Goal: Obtain resource: Download file/media

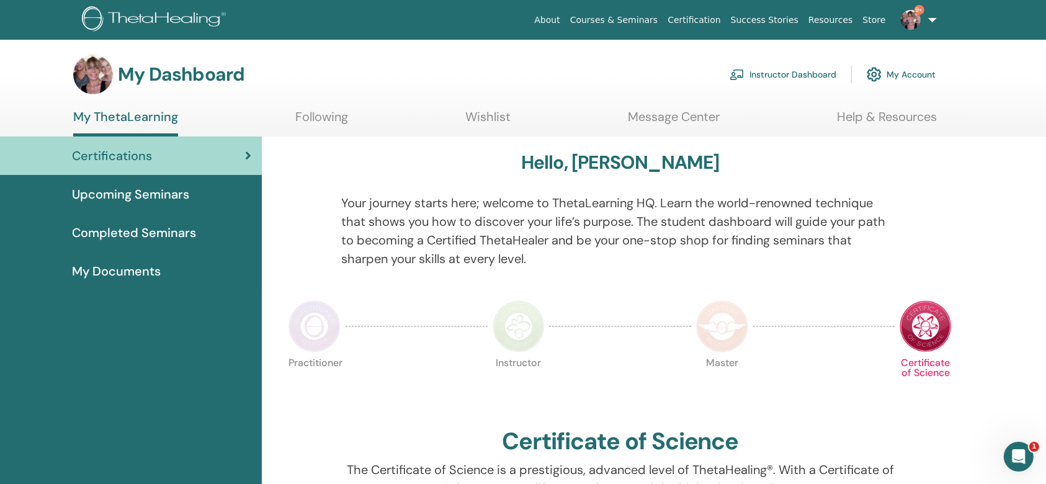
click at [739, 64] on link "Instructor Dashboard" at bounding box center [782, 74] width 107 height 27
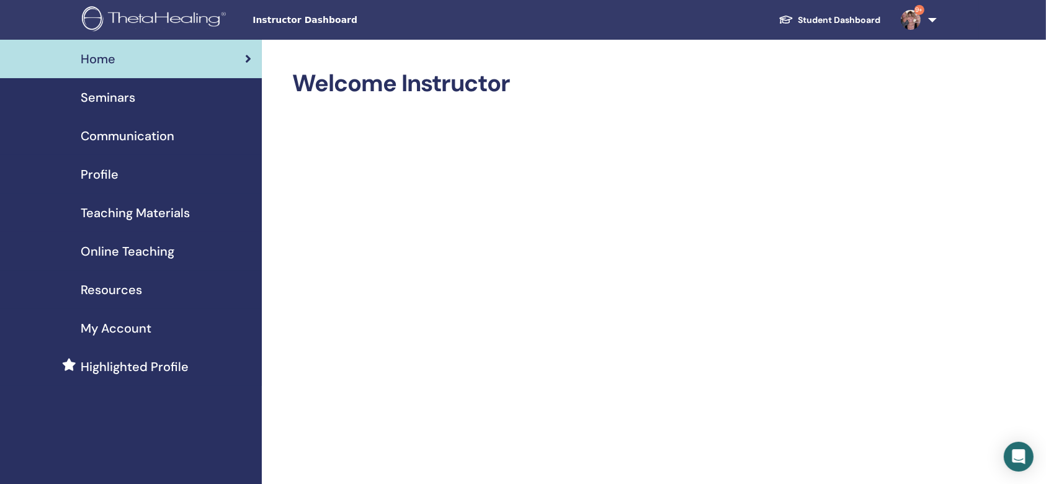
click at [151, 209] on span "Teaching Materials" at bounding box center [135, 212] width 109 height 19
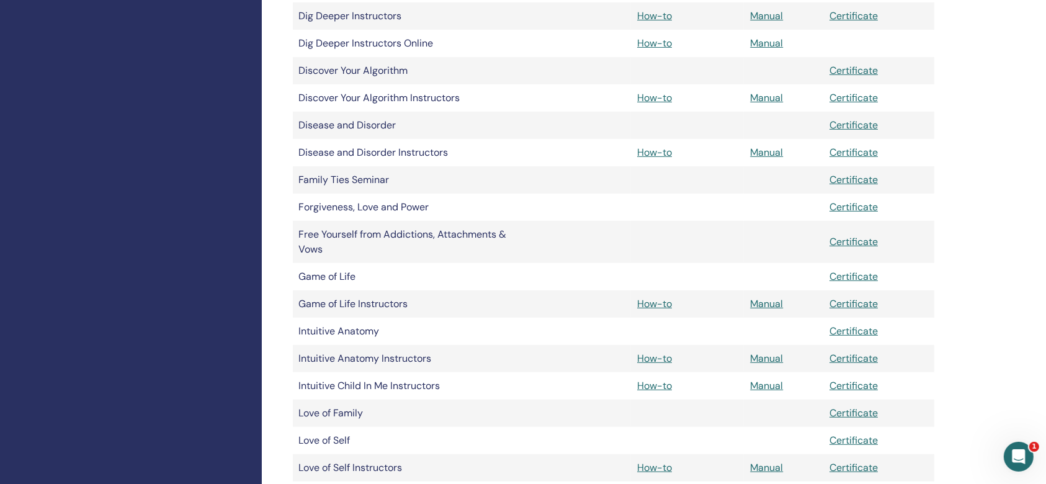
scroll to position [744, 0]
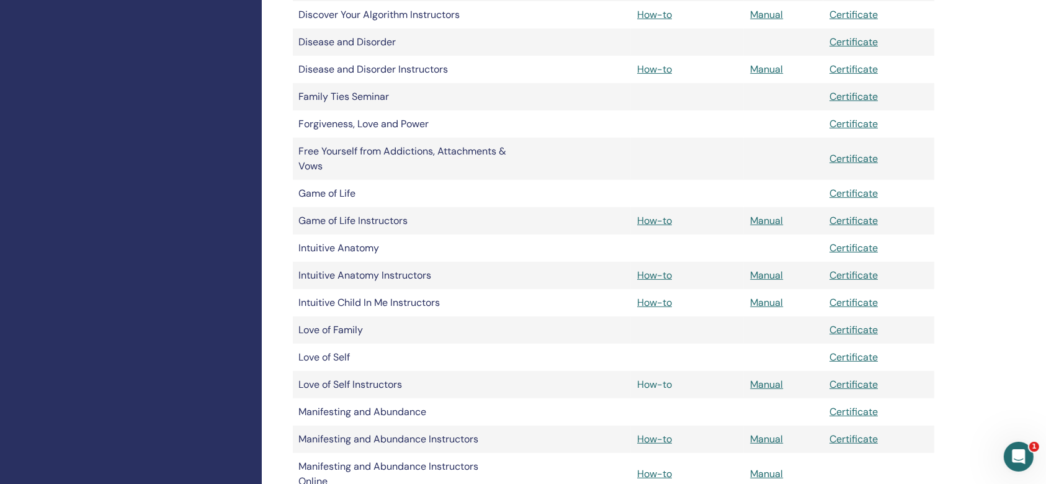
click at [657, 383] on link "How-to" at bounding box center [654, 384] width 35 height 13
